Goal: Transaction & Acquisition: Purchase product/service

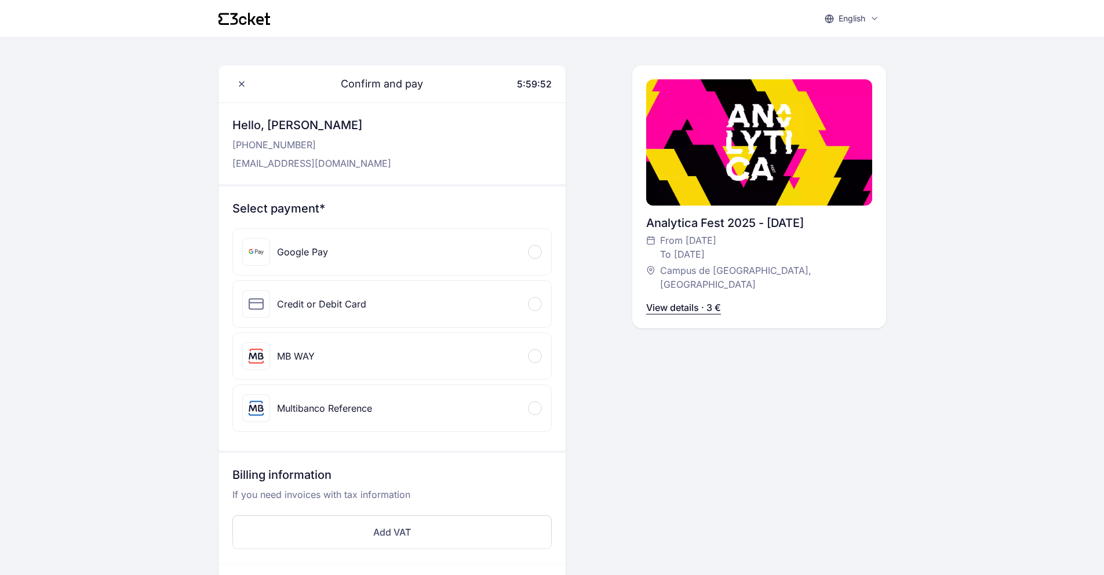
click at [539, 346] on div "MB WAY" at bounding box center [392, 356] width 318 height 46
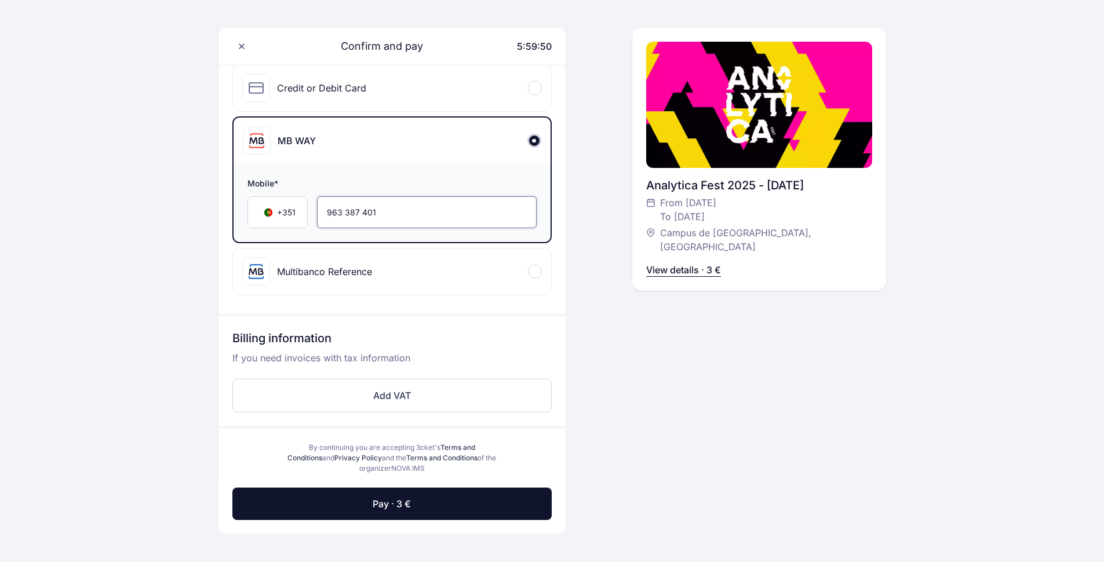
scroll to position [232, 0]
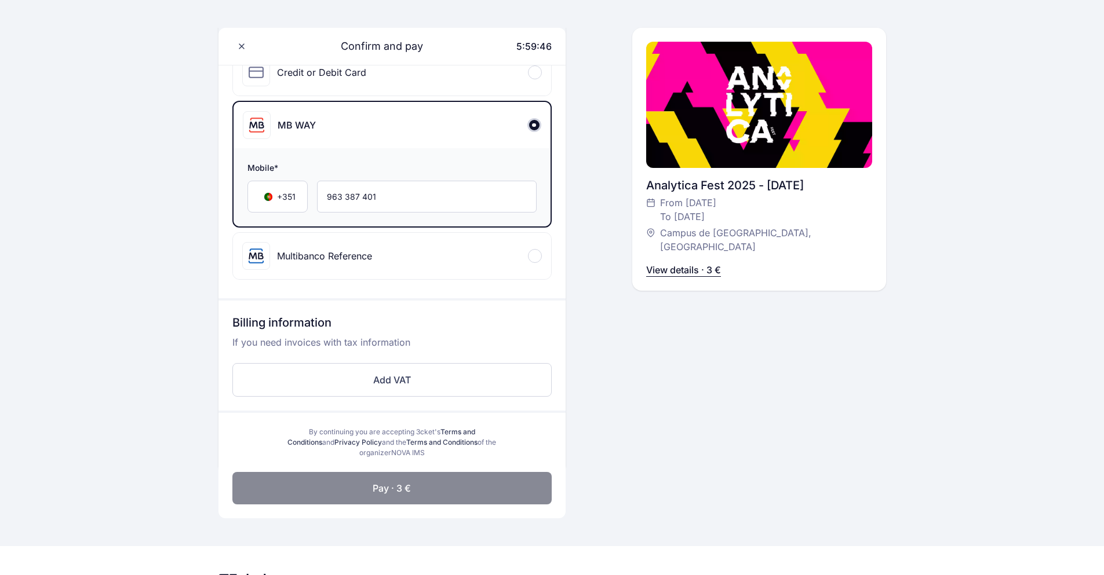
click at [418, 480] on button "Pay · 3 €" at bounding box center [391, 488] width 319 height 32
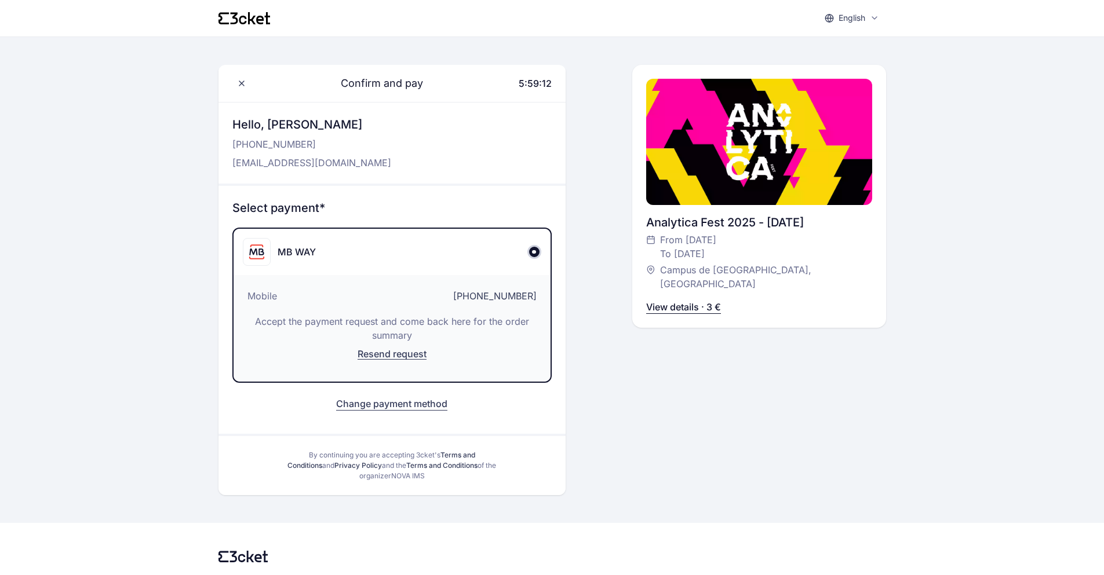
scroll to position [0, 0]
click at [417, 151] on div "Hello, [PERSON_NAME] [PHONE_NUMBER] [EMAIL_ADDRESS][DOMAIN_NAME]" at bounding box center [391, 143] width 347 height 81
click at [466, 272] on div "MB WAY" at bounding box center [391, 252] width 317 height 46
click at [599, 415] on div "Confirm and pay 5:59:07 Hello, [PERSON_NAME] [PHONE_NUMBER] [EMAIL_ADDRESS][DOM…" at bounding box center [551, 280] width 667 height 430
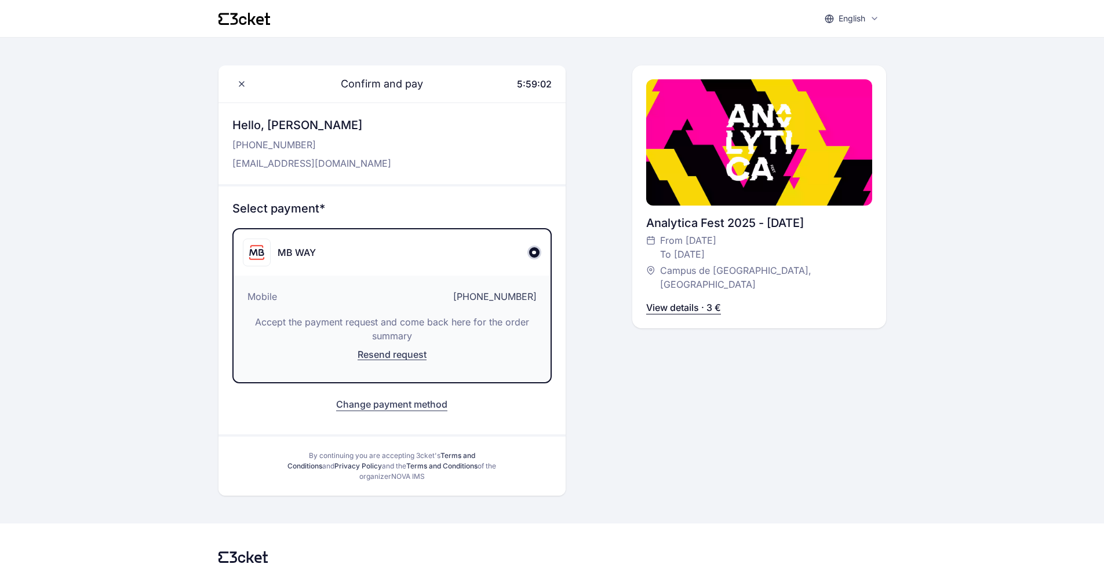
click at [687, 301] on p "View details · 3 €" at bounding box center [683, 308] width 75 height 14
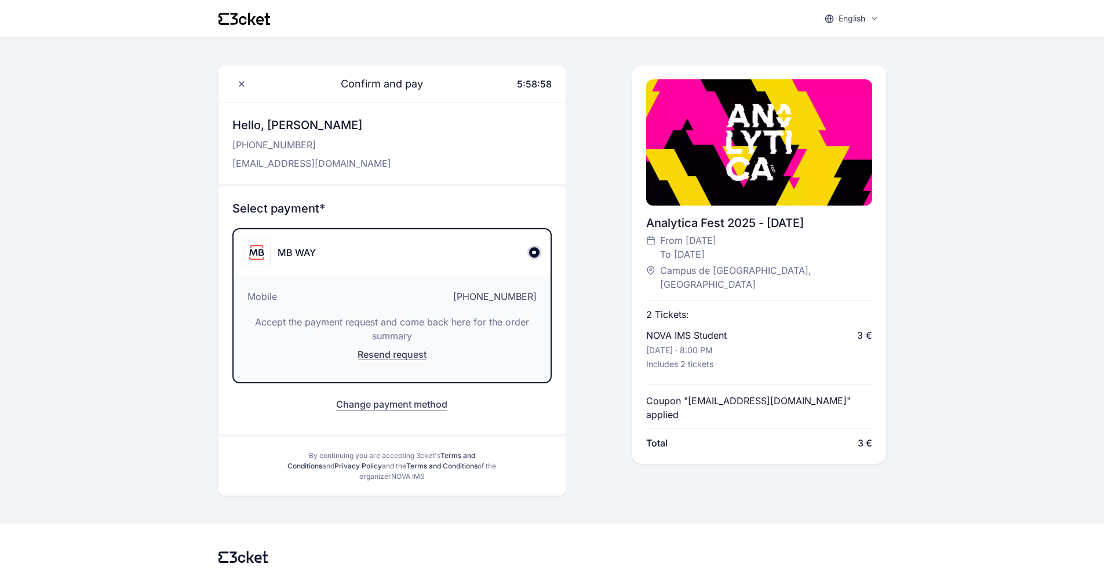
click at [670, 308] on p "2 Tickets:" at bounding box center [667, 315] width 43 height 14
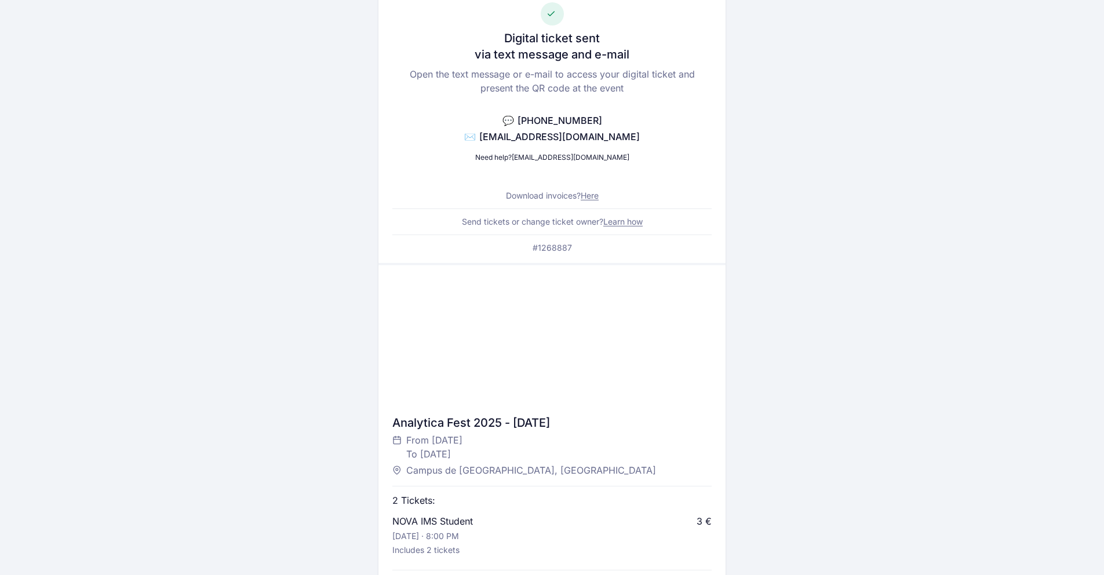
scroll to position [174, 0]
